Goal: Task Accomplishment & Management: Complete application form

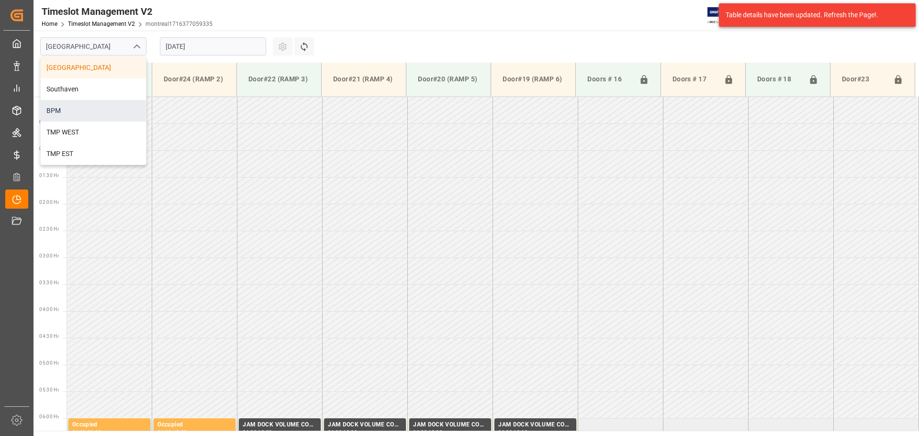
click at [112, 112] on div "BPM" at bounding box center [93, 111] width 105 height 22
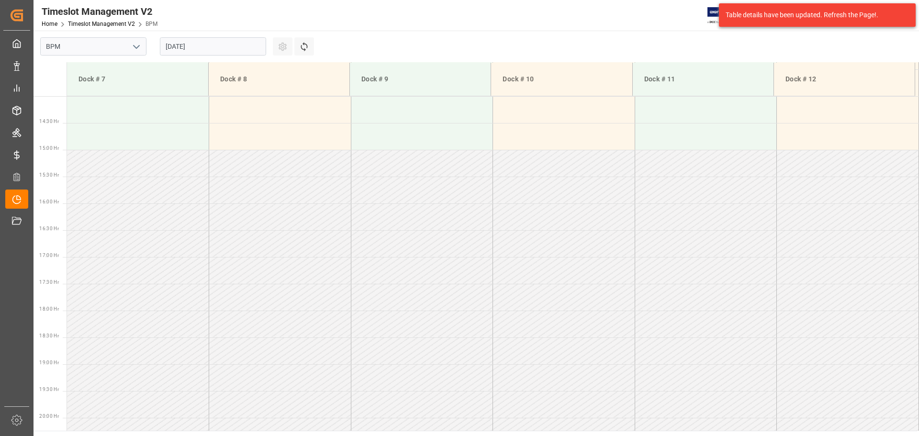
click at [237, 46] on input "[DATE]" at bounding box center [213, 46] width 106 height 18
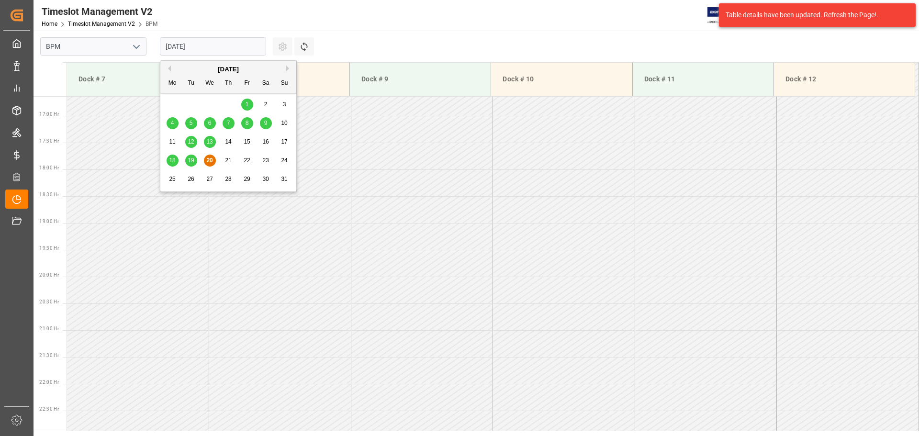
scroll to position [905, 0]
click at [228, 160] on span "21" at bounding box center [228, 160] width 6 height 7
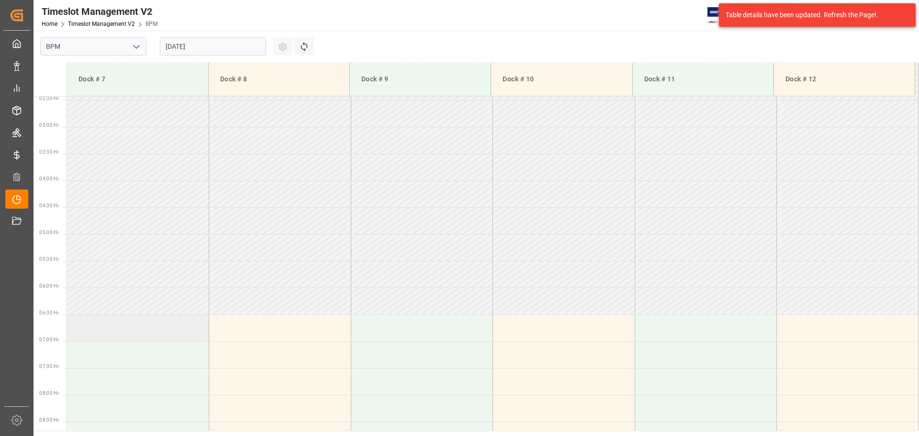
scroll to position [187, 0]
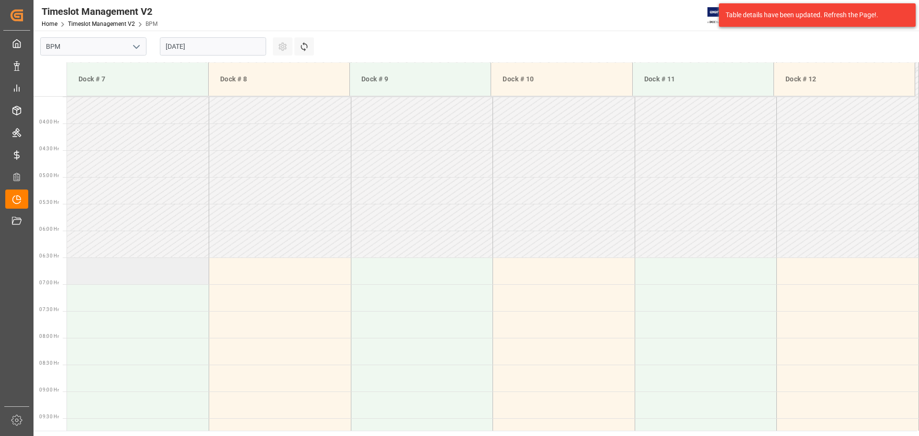
click at [125, 276] on td at bounding box center [138, 271] width 142 height 27
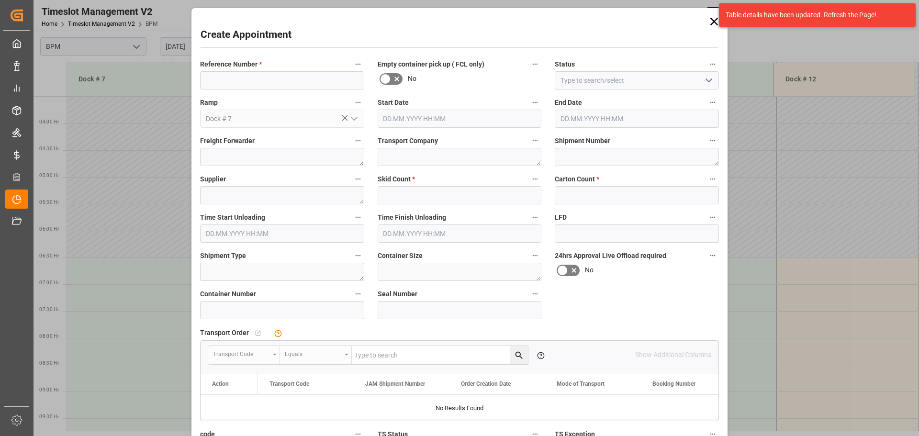
type input "[DATE] 06:30"
type input "[DATE] 07:00"
click at [245, 75] on input at bounding box center [282, 80] width 164 height 18
type input "77-9762-CN"
click at [705, 84] on icon "open menu" at bounding box center [708, 80] width 11 height 11
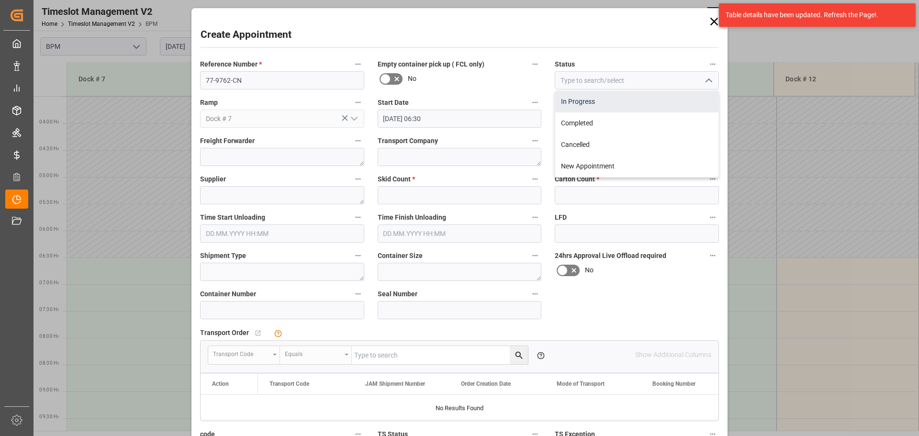
click at [672, 107] on div "In Progress" at bounding box center [636, 102] width 163 height 22
type input "In Progress"
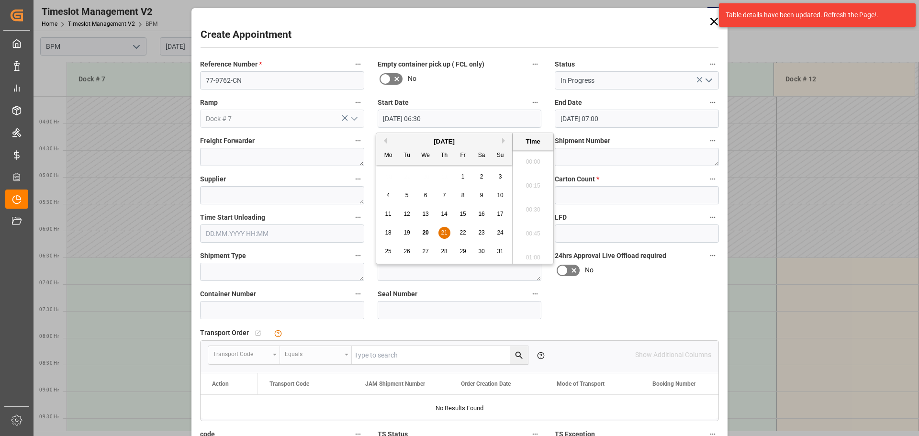
click at [479, 124] on input "[DATE] 06:30" at bounding box center [460, 119] width 164 height 18
drag, startPoint x: 441, startPoint y: 231, endPoint x: 447, endPoint y: 230, distance: 5.4
click at [442, 231] on span "21" at bounding box center [444, 232] width 6 height 7
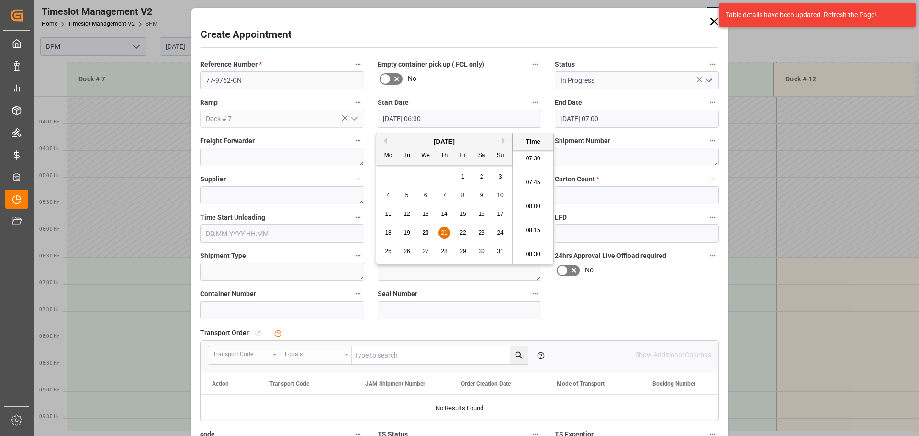
click at [526, 157] on li "07:30" at bounding box center [533, 159] width 41 height 24
type input "[DATE] 07:30"
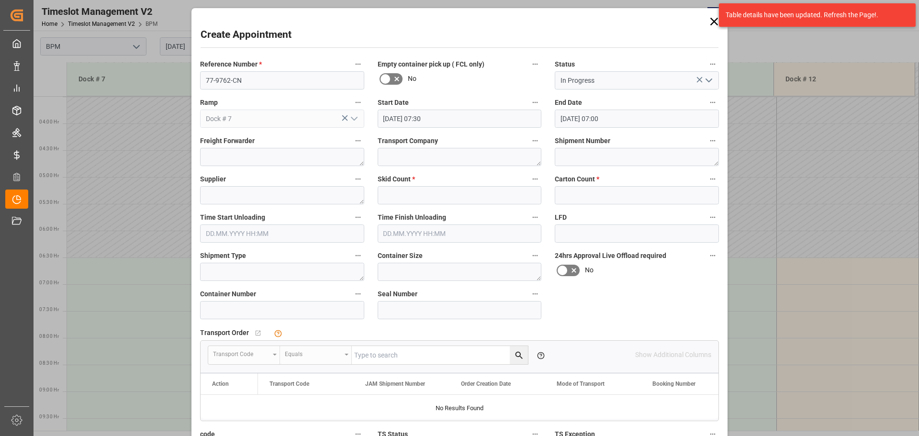
click at [655, 126] on input "[DATE] 07:00" at bounding box center [637, 119] width 164 height 18
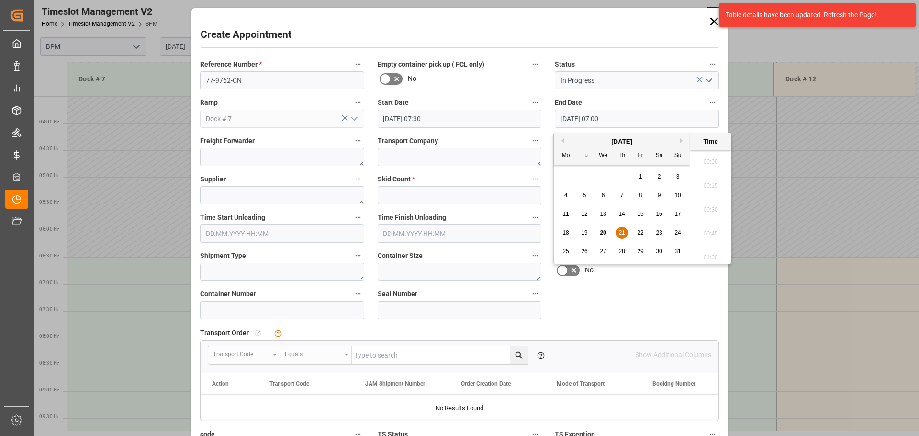
scroll to position [626, 0]
click at [619, 232] on span "21" at bounding box center [622, 232] width 6 height 7
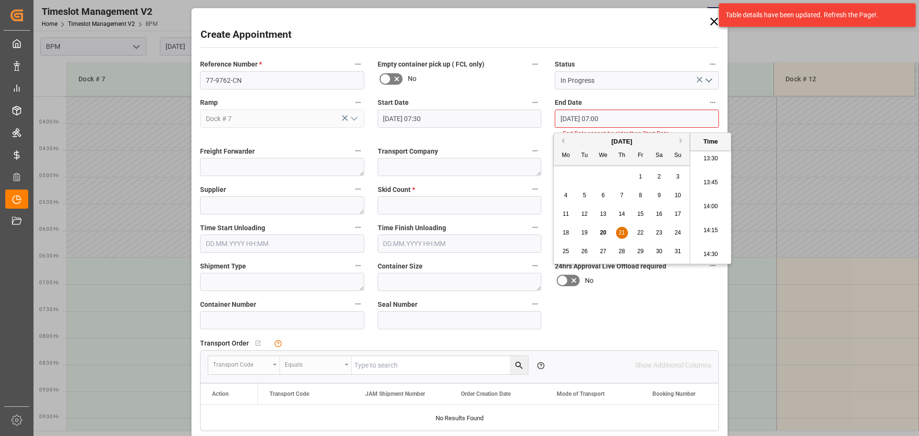
scroll to position [1440, 0]
click at [702, 164] on li "15:00" at bounding box center [710, 159] width 41 height 24
type input "[DATE] 15:00"
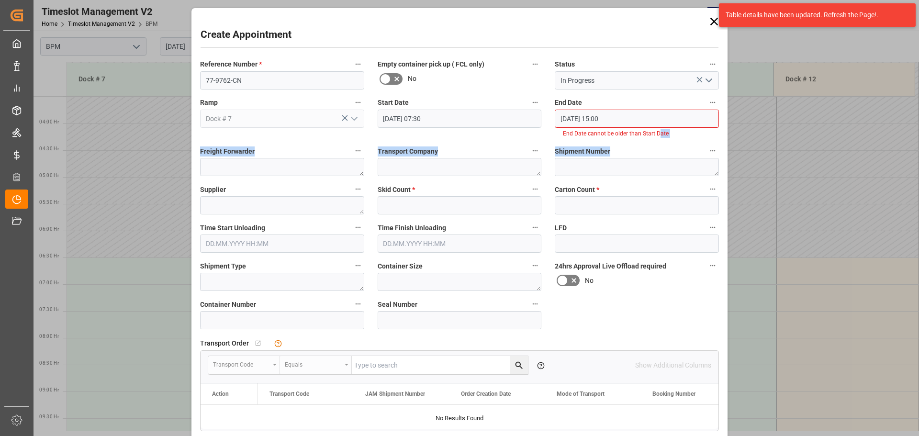
drag, startPoint x: 654, startPoint y: 142, endPoint x: 654, endPoint y: 133, distance: 9.6
click at [655, 134] on div "Reference Number * 77-9762-CN Empty container pick up ( FCL only) No Status In …" at bounding box center [459, 283] width 532 height 457
click at [616, 123] on input "[DATE] 15:00" at bounding box center [637, 119] width 164 height 18
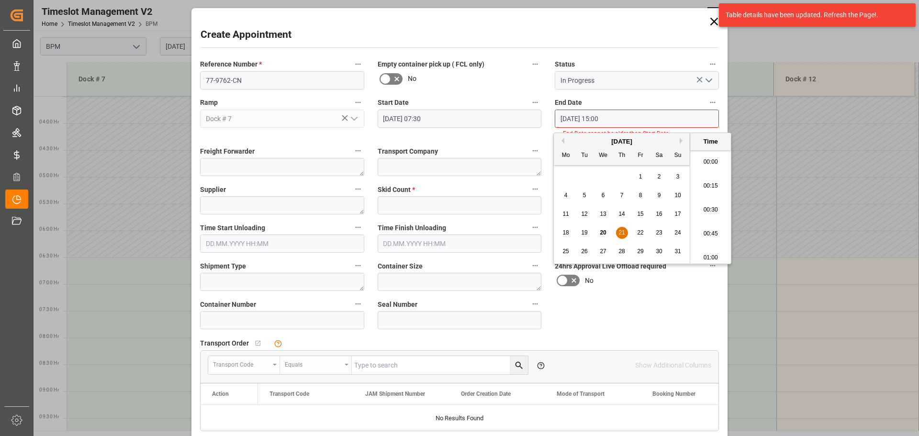
scroll to position [1392, 0]
click at [624, 233] on span "21" at bounding box center [622, 232] width 6 height 7
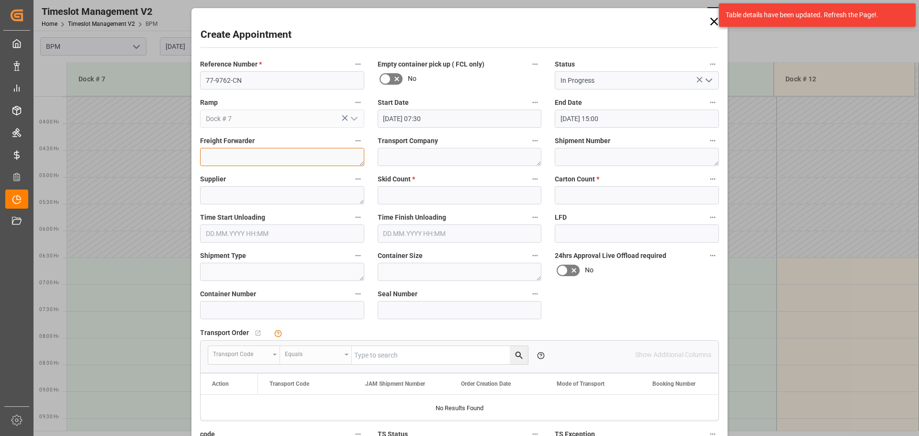
click at [308, 159] on textarea at bounding box center [282, 157] width 164 height 18
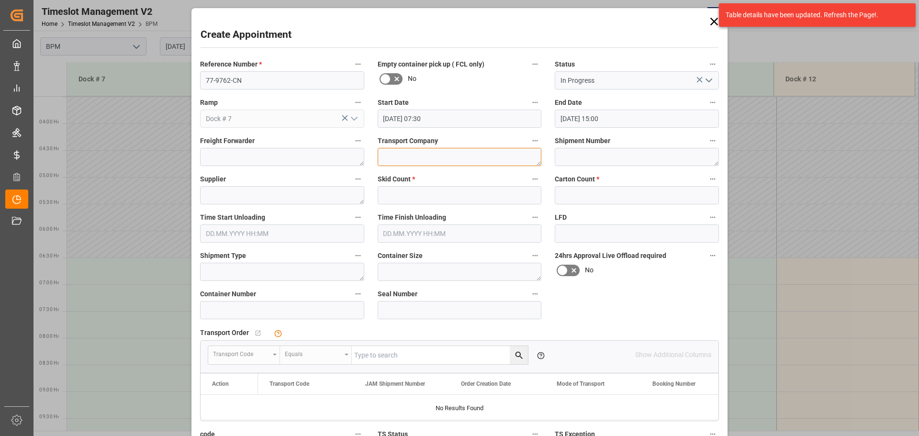
click at [414, 159] on textarea at bounding box center [460, 157] width 164 height 18
type textarea "CP"
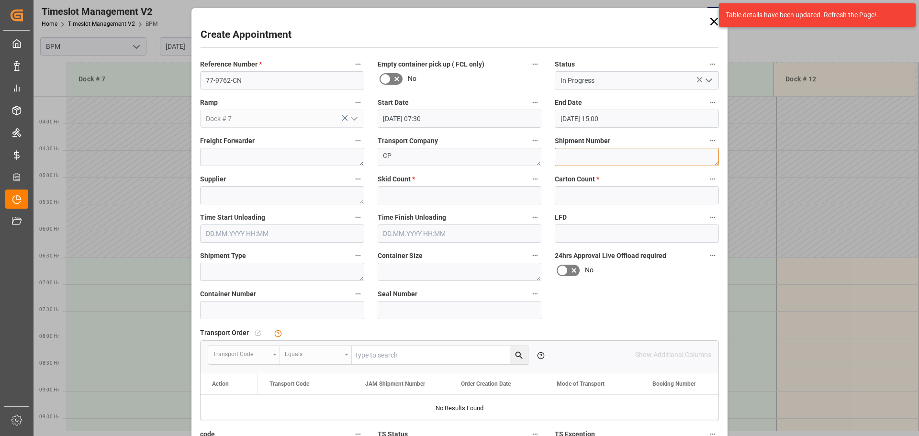
click at [560, 161] on textarea at bounding box center [637, 157] width 164 height 18
type textarea "72246"
click at [318, 198] on textarea at bounding box center [282, 195] width 164 height 18
type textarea "[PERSON_NAME]"
click at [433, 191] on input "text" at bounding box center [460, 195] width 164 height 18
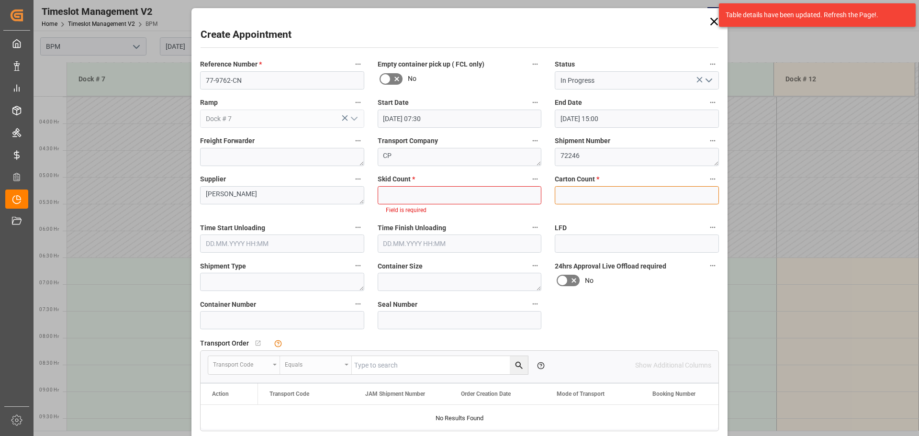
click at [630, 199] on input "text" at bounding box center [637, 195] width 164 height 18
type input "2688"
click at [429, 187] on input "text" at bounding box center [460, 195] width 164 height 18
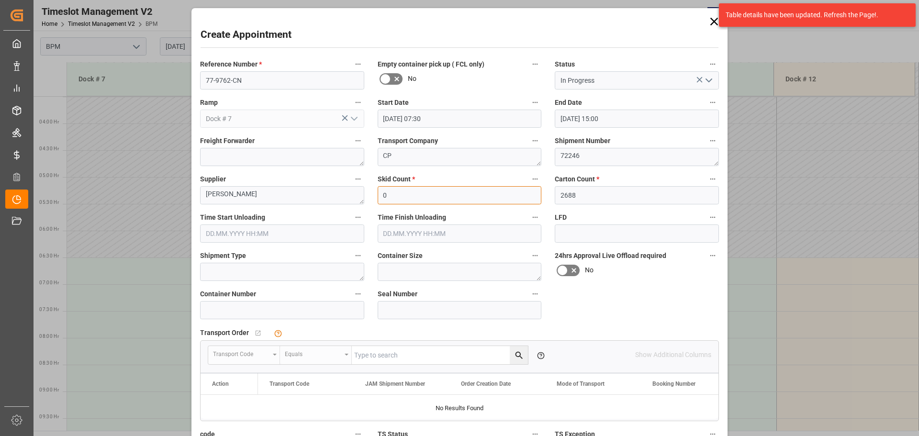
type input "0"
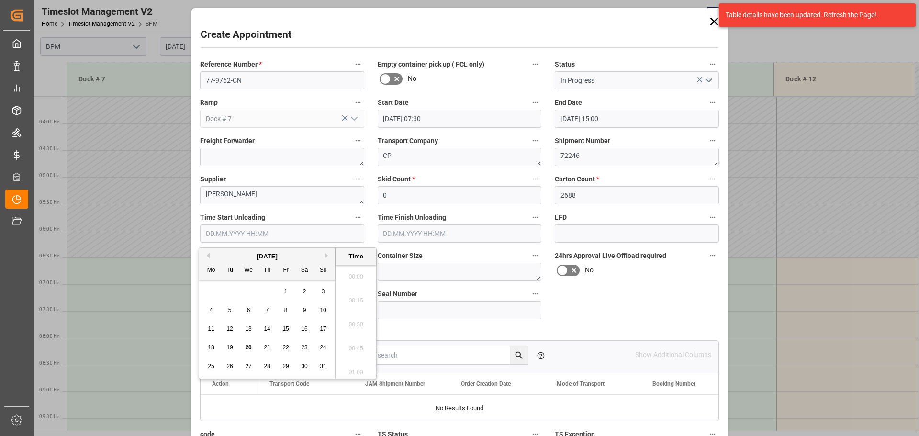
drag, startPoint x: 229, startPoint y: 235, endPoint x: 236, endPoint y: 236, distance: 6.7
click at [229, 235] on input "text" at bounding box center [282, 234] width 164 height 18
click at [235, 291] on div "28 29 30 31 1 2 3" at bounding box center [267, 291] width 131 height 19
click at [268, 327] on span "14" at bounding box center [267, 329] width 6 height 7
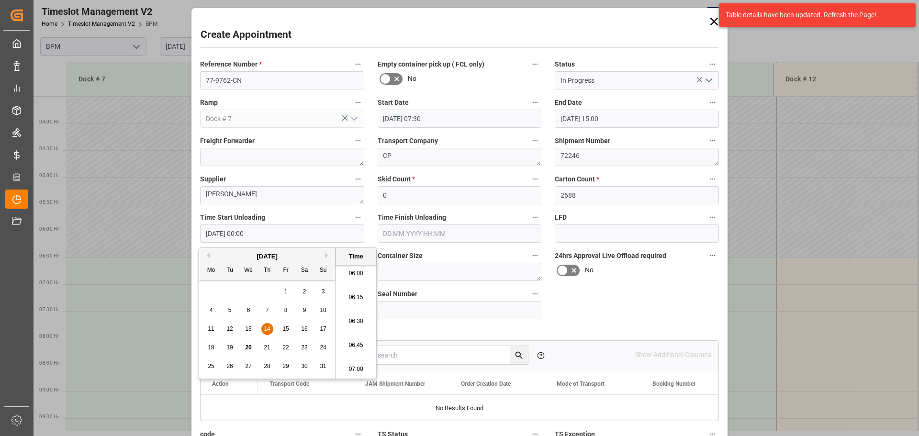
scroll to position [674, 0]
click at [355, 323] on li "07:30" at bounding box center [356, 322] width 41 height 24
type input "[DATE] 07:30"
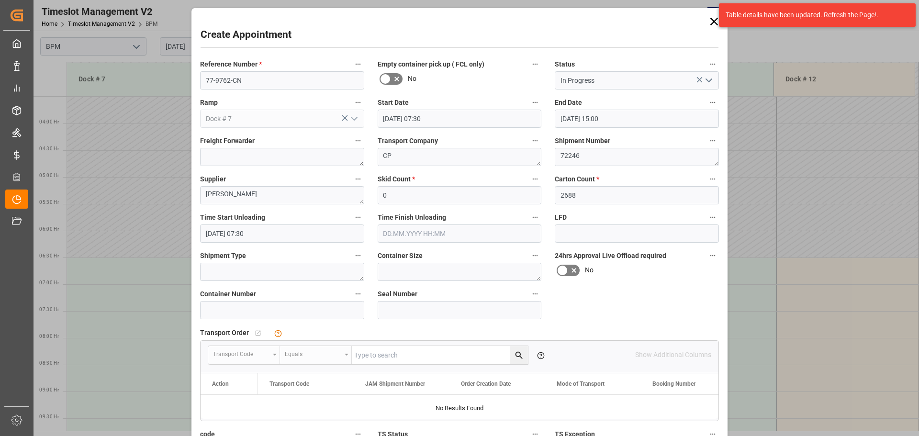
click at [450, 232] on input "text" at bounding box center [460, 234] width 164 height 18
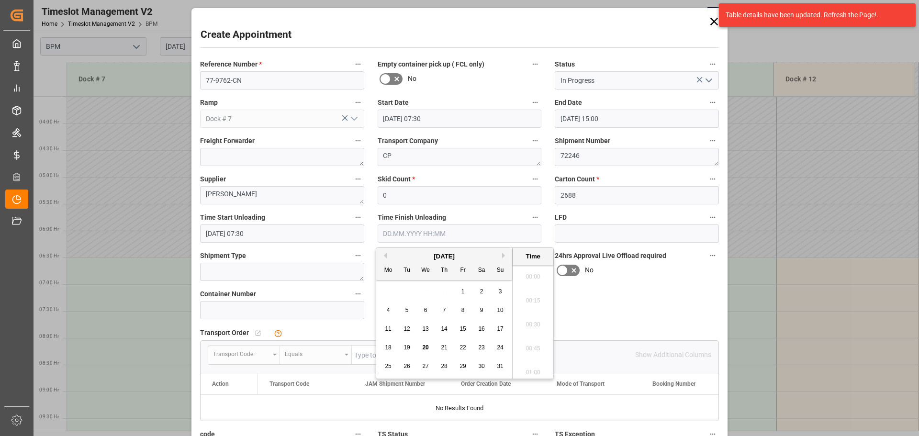
scroll to position [1679, 0]
click at [400, 299] on div "28 29 30 31 1 2 3" at bounding box center [444, 291] width 131 height 19
click at [443, 349] on span "21" at bounding box center [444, 347] width 6 height 7
click at [538, 300] on li "12:30" at bounding box center [533, 295] width 41 height 24
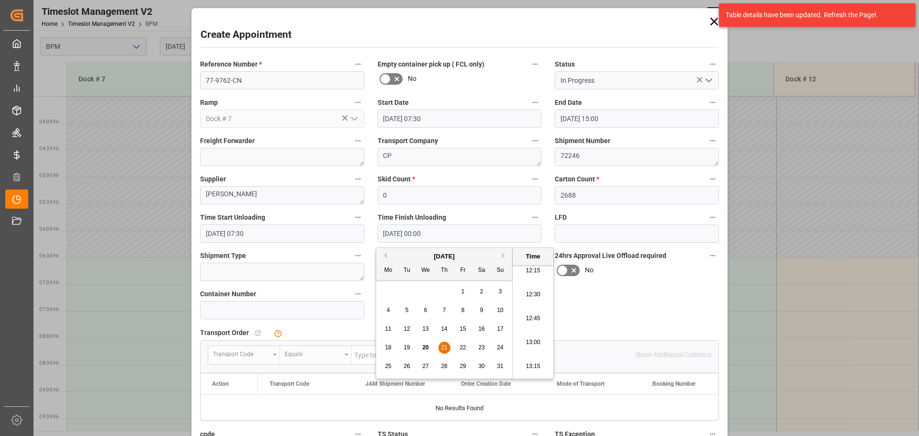
type input "[DATE] 12:30"
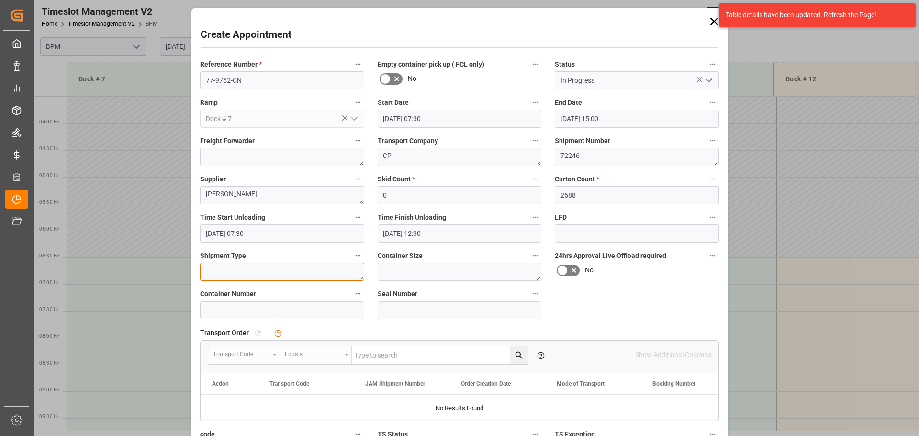
click at [289, 276] on textarea at bounding box center [282, 272] width 164 height 18
type textarea "40FT"
click at [470, 276] on textarea at bounding box center [460, 272] width 164 height 18
type textarea "40FT"
click at [252, 313] on input at bounding box center [282, 310] width 164 height 18
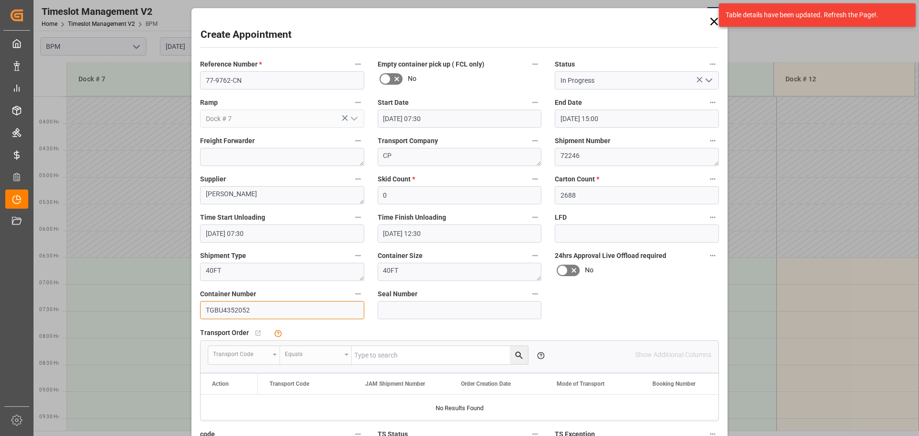
type input "TGBU4352052"
click at [418, 314] on input at bounding box center [460, 310] width 164 height 18
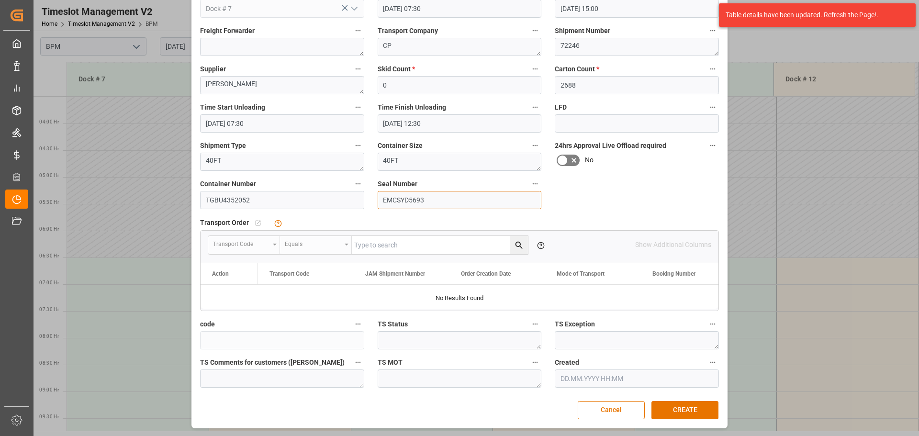
scroll to position [111, 0]
type input "EMCSYD5693"
click at [667, 410] on button "CREATE" at bounding box center [685, 410] width 67 height 18
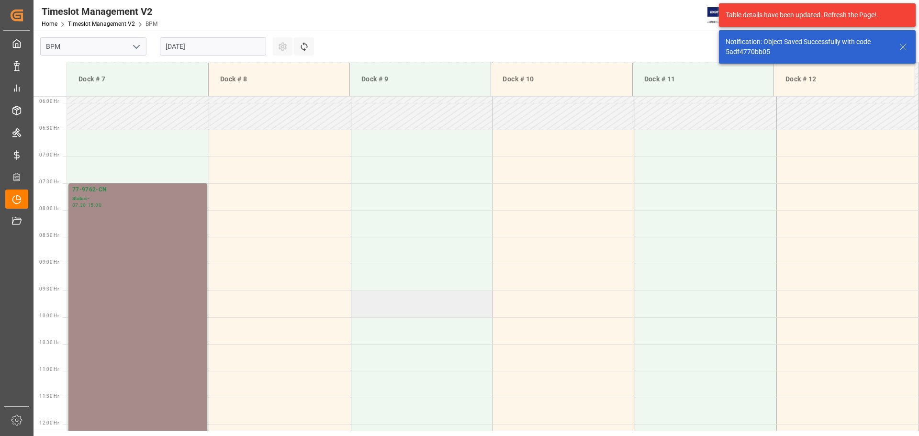
scroll to position [315, 0]
click at [190, 265] on div "77-9762-CN Status - 07:30 - 15:00" at bounding box center [137, 383] width 131 height 397
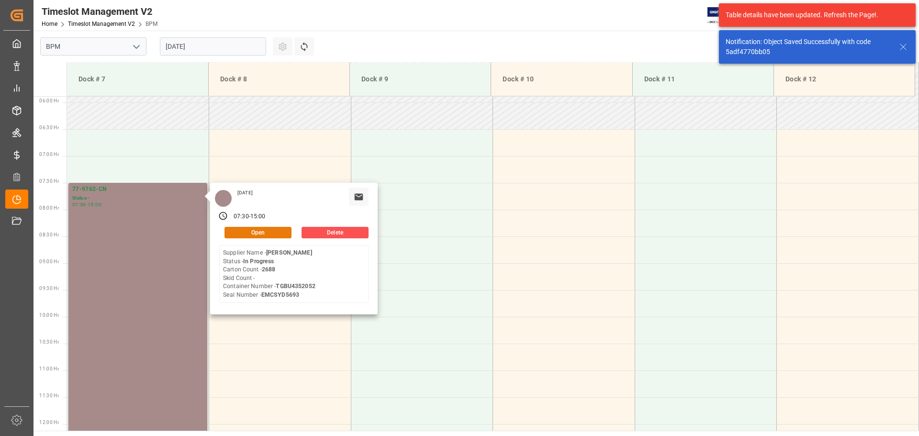
click at [244, 235] on button "Open" at bounding box center [258, 232] width 67 height 11
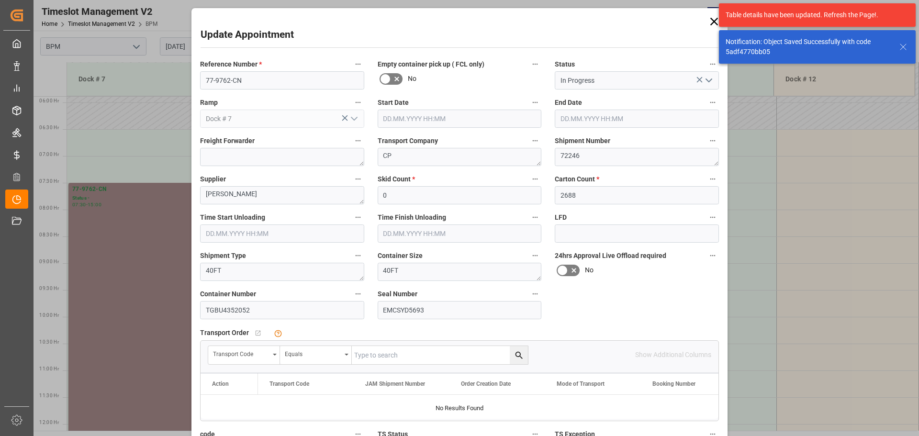
type input "[DATE] 07:30"
type input "[DATE] 15:00"
type input "[DATE] 07:30"
type input "[DATE] 12:30"
type input "[DATE] 22:01"
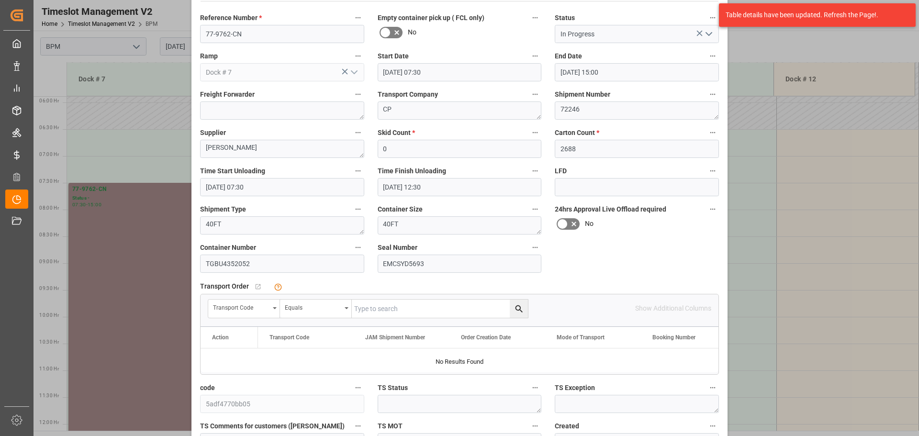
scroll to position [111, 0]
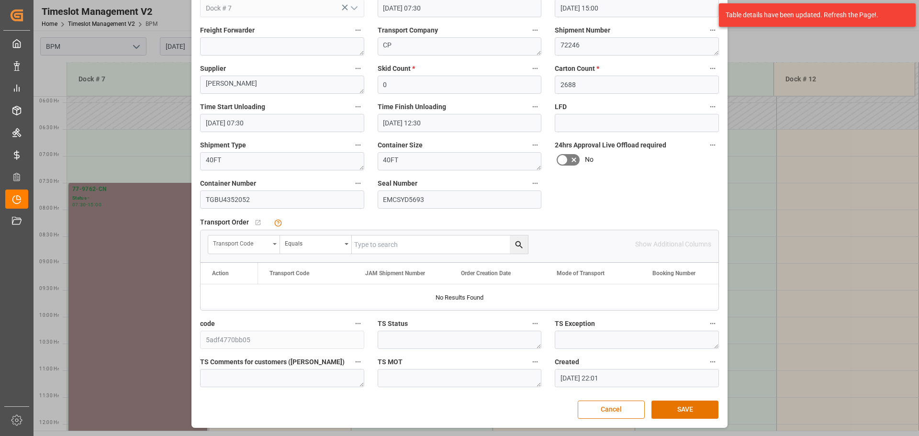
click at [273, 245] on div "Transport Code" at bounding box center [244, 245] width 72 height 18
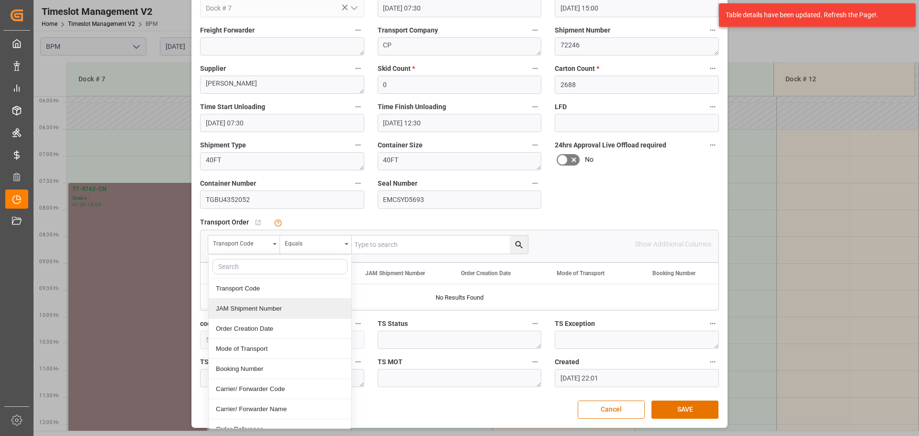
drag, startPoint x: 251, startPoint y: 305, endPoint x: 252, endPoint y: 297, distance: 7.7
click at [252, 304] on div "JAM Shipment Number" at bounding box center [280, 309] width 143 height 20
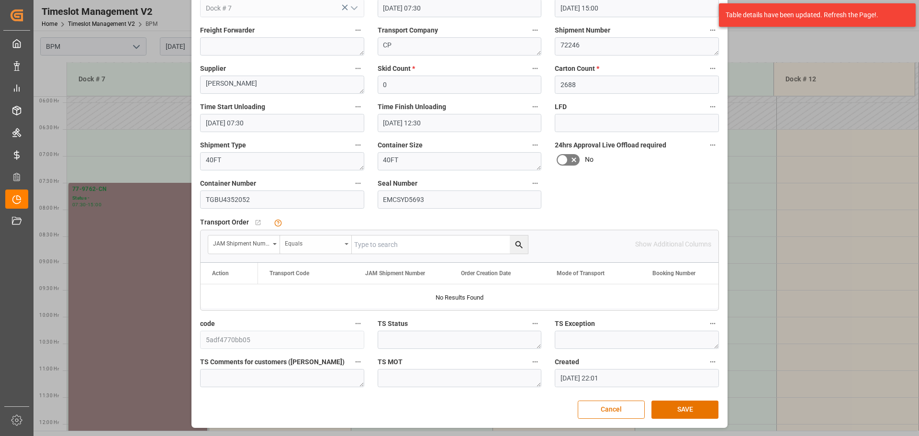
click at [313, 240] on div "Equals" at bounding box center [313, 242] width 56 height 11
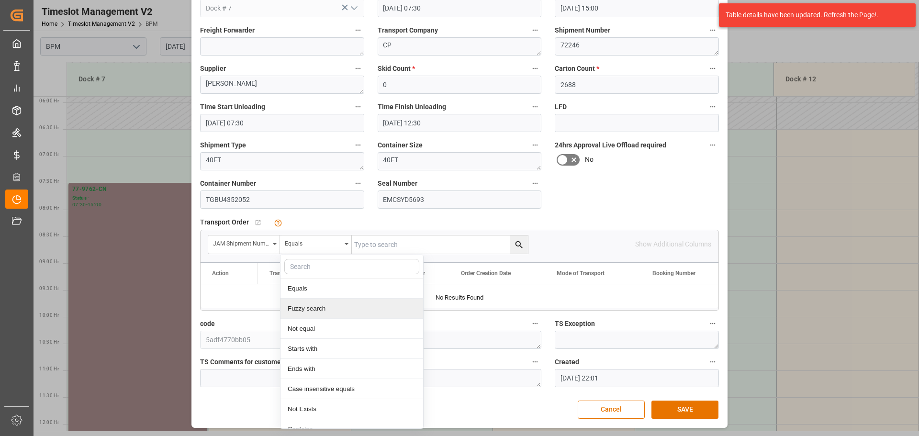
click at [312, 312] on div "Fuzzy search" at bounding box center [352, 309] width 143 height 20
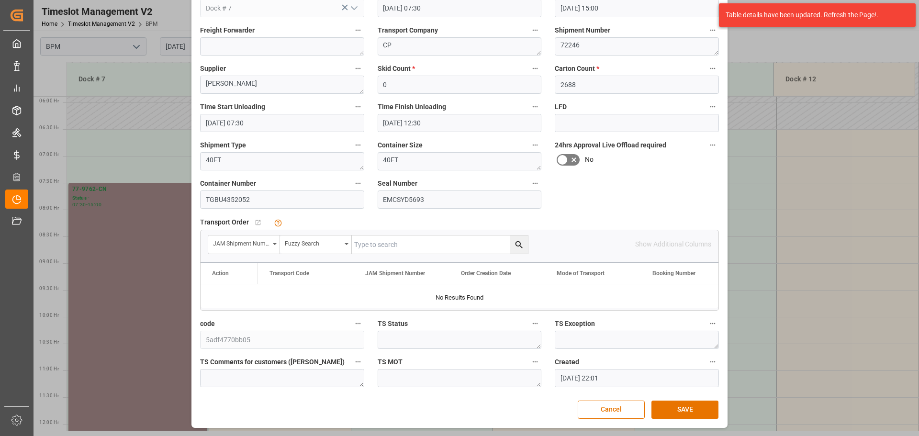
click at [416, 243] on input "text" at bounding box center [440, 245] width 176 height 18
type input "72246"
click at [517, 247] on icon "search button" at bounding box center [519, 245] width 10 height 10
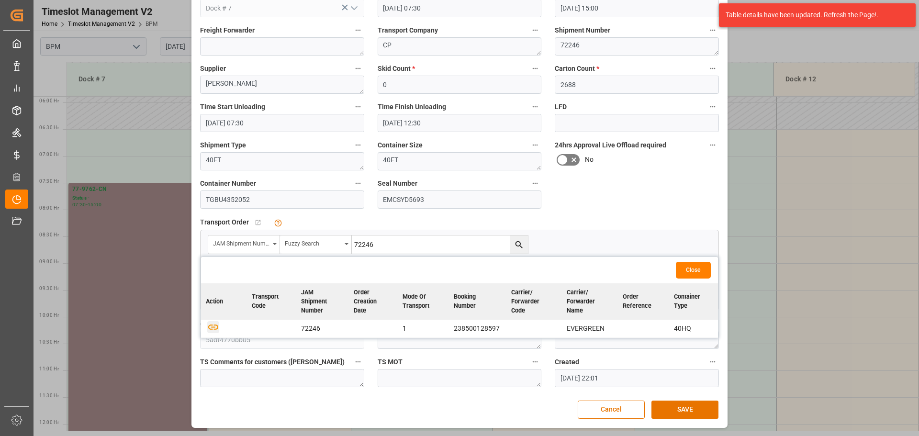
click at [211, 327] on icon "button" at bounding box center [213, 327] width 10 height 5
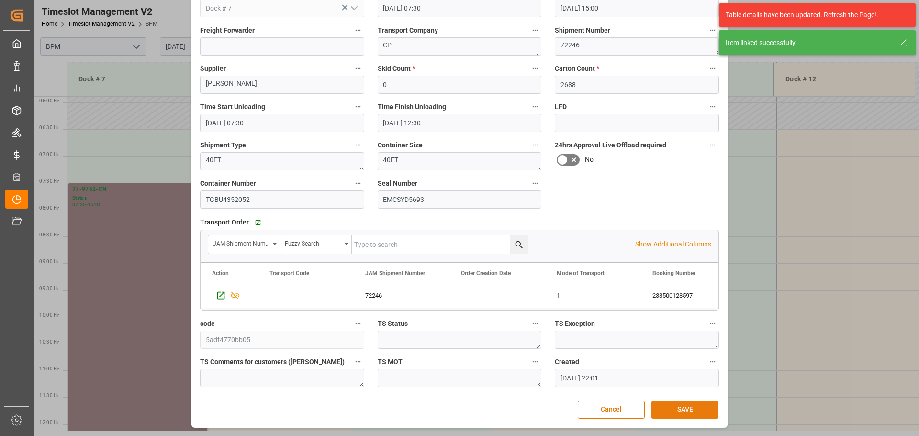
click at [687, 410] on button "SAVE" at bounding box center [685, 410] width 67 height 18
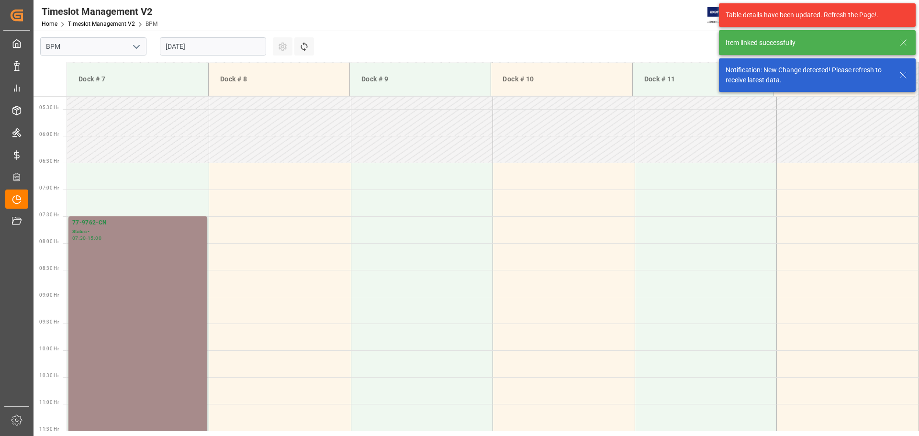
scroll to position [315, 0]
